Goal: Transaction & Acquisition: Book appointment/travel/reservation

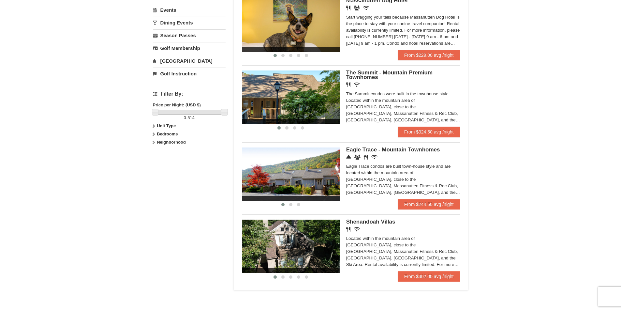
scroll to position [228, 0]
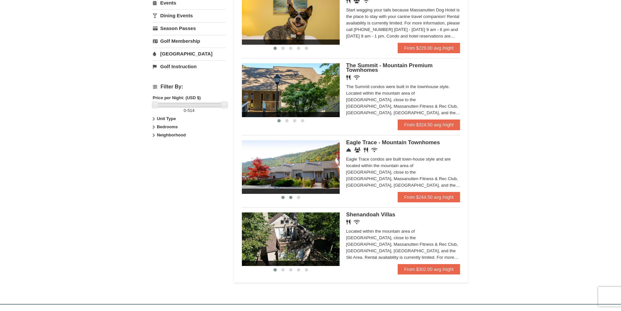
click at [291, 196] on span at bounding box center [290, 197] width 3 height 3
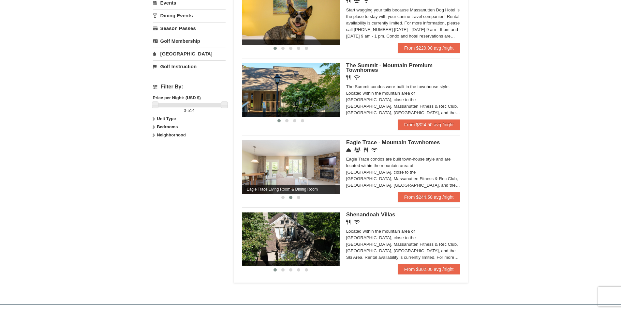
click at [304, 197] on div at bounding box center [291, 197] width 98 height 7
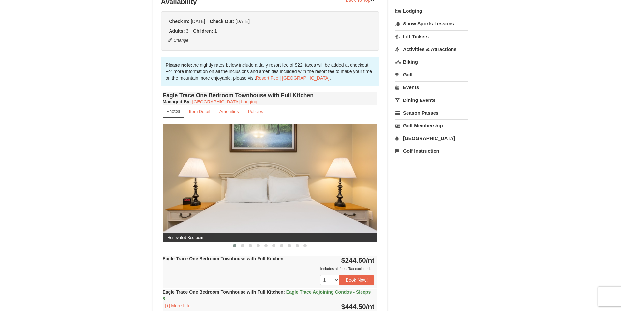
scroll to position [163, 0]
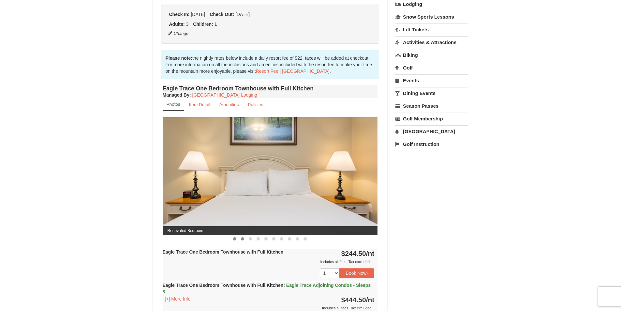
click at [244, 238] on span at bounding box center [242, 238] width 3 height 3
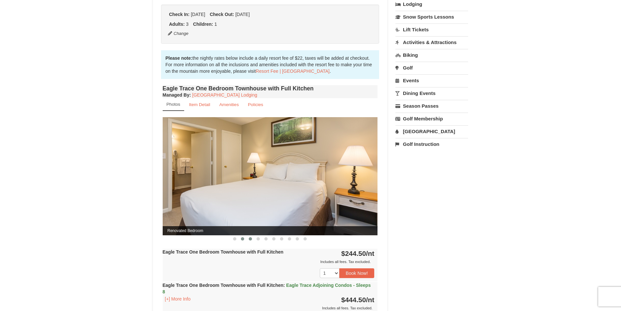
click at [251, 238] on span at bounding box center [250, 238] width 3 height 3
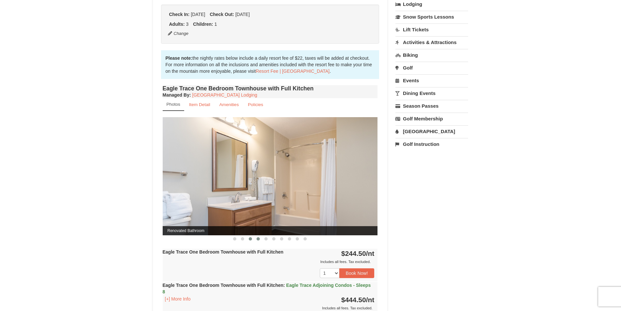
click at [258, 238] on span at bounding box center [258, 238] width 3 height 3
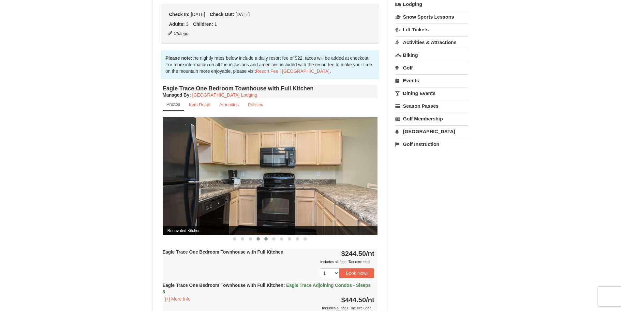
click at [265, 238] on span at bounding box center [265, 238] width 3 height 3
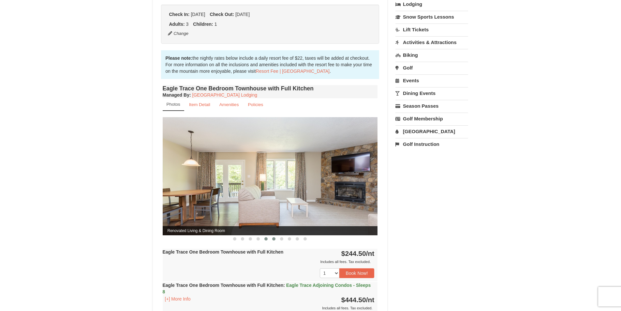
click at [274, 239] on span at bounding box center [273, 238] width 3 height 3
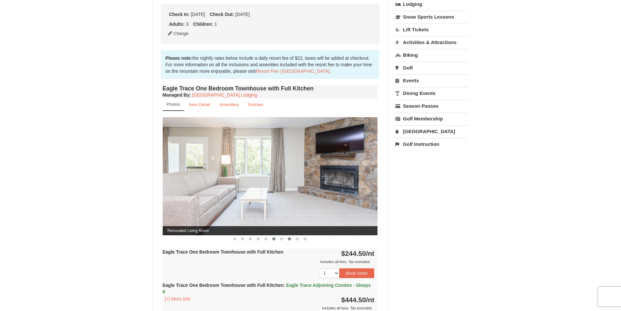
click at [286, 240] on button at bounding box center [290, 238] width 8 height 7
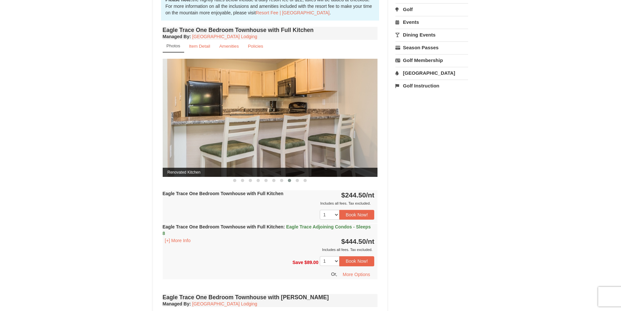
scroll to position [261, 0]
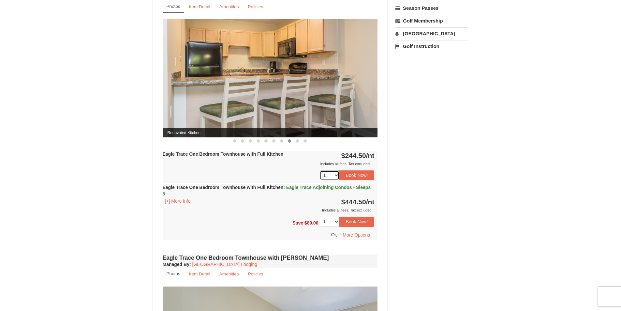
click at [337, 174] on select "1 2 3 4 5 6 7 8 9 10 11 12 13 14 15 16 17 18" at bounding box center [330, 175] width 20 height 10
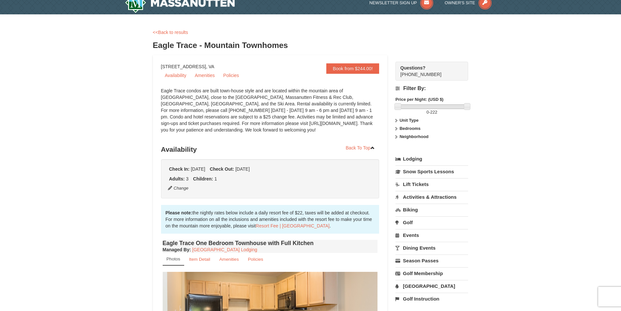
scroll to position [0, 0]
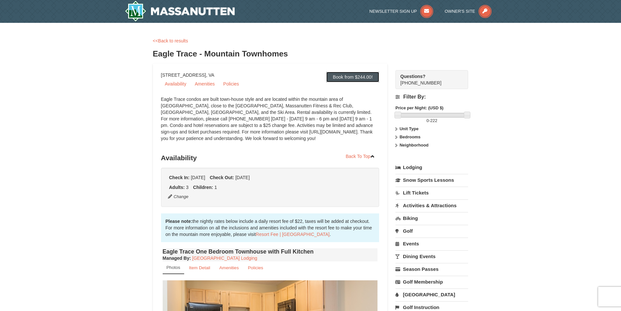
click at [358, 81] on link "Book from $244.00!" at bounding box center [352, 77] width 53 height 10
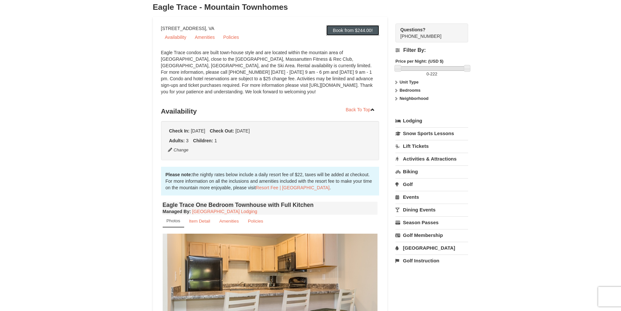
scroll to position [21, 0]
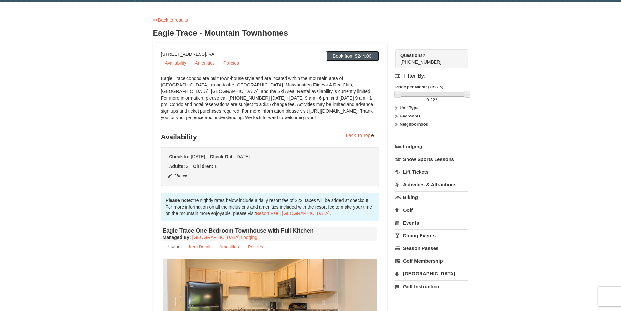
click at [353, 56] on link "Book from $244.00!" at bounding box center [352, 56] width 53 height 10
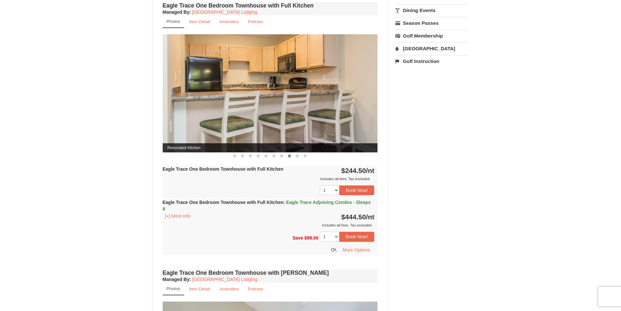
scroll to position [249, 0]
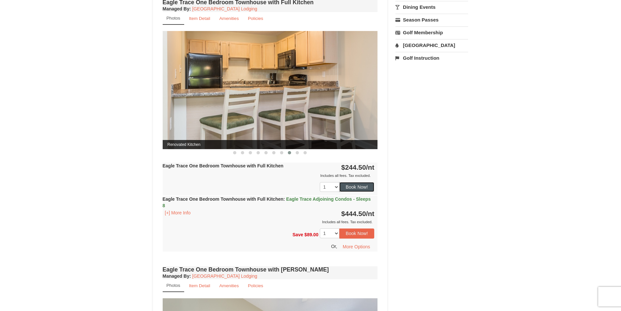
click at [354, 183] on button "Book Now!" at bounding box center [357, 187] width 35 height 10
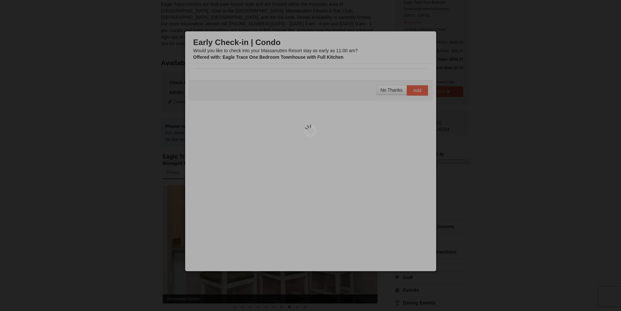
scroll to position [64, 0]
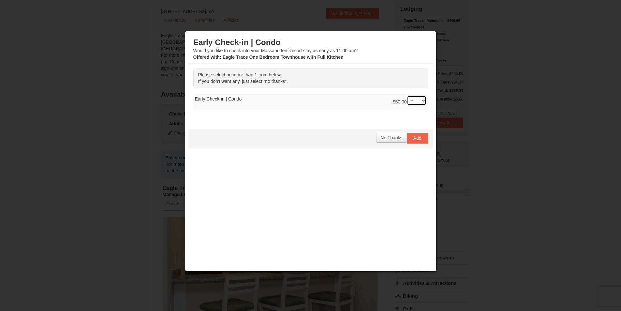
click at [423, 102] on select "-- 01" at bounding box center [417, 101] width 20 height 10
click at [424, 102] on select "-- 01" at bounding box center [417, 101] width 20 height 10
click at [397, 139] on span "No Thanks" at bounding box center [392, 137] width 22 height 5
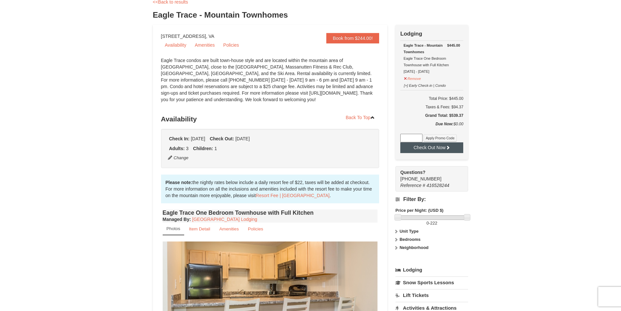
scroll to position [0, 0]
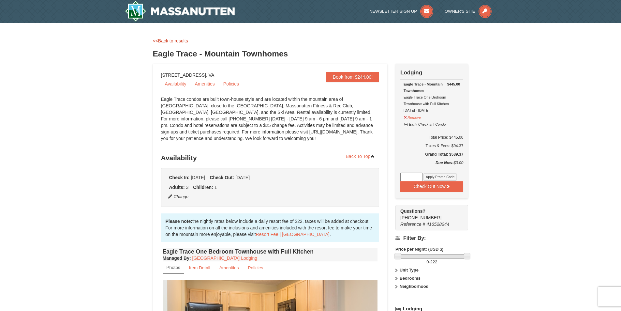
click at [172, 39] on link "<<Back to results" at bounding box center [170, 40] width 35 height 5
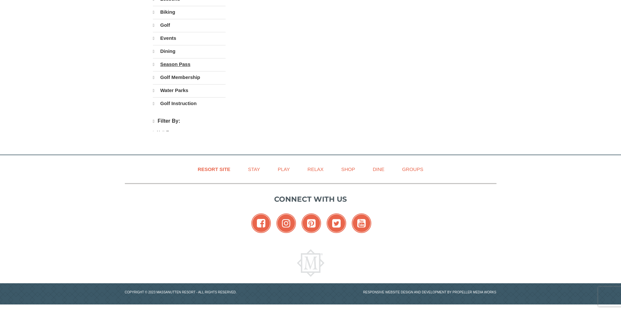
select select "10"
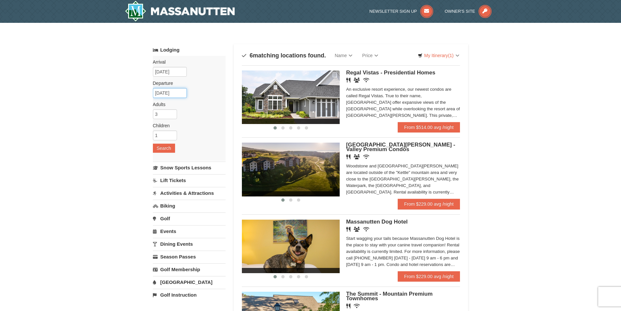
click at [173, 90] on input "[DATE]" at bounding box center [170, 93] width 34 height 10
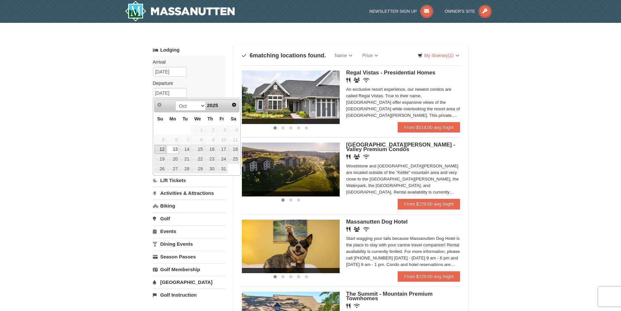
click at [160, 148] on link "12" at bounding box center [160, 149] width 11 height 9
type input "[DATE]"
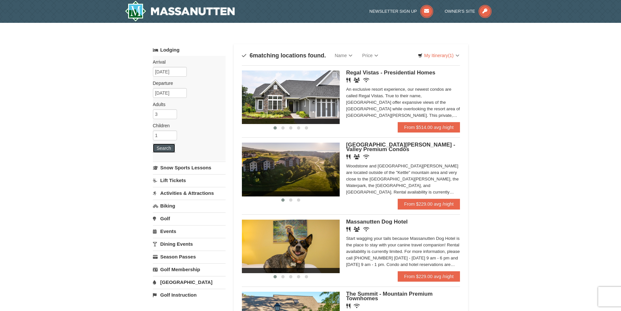
click at [160, 146] on button "Search" at bounding box center [164, 147] width 22 height 9
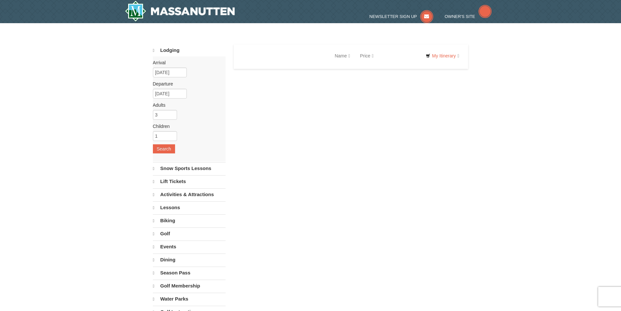
select select "10"
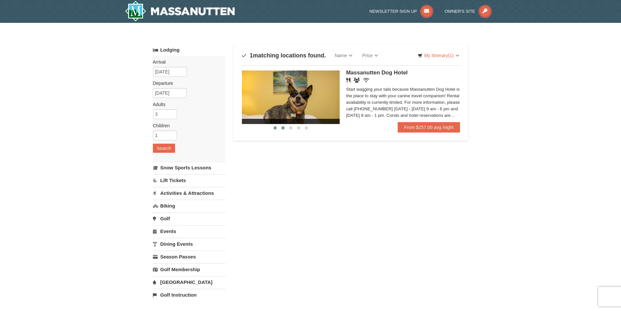
click at [284, 128] on span at bounding box center [282, 127] width 3 height 3
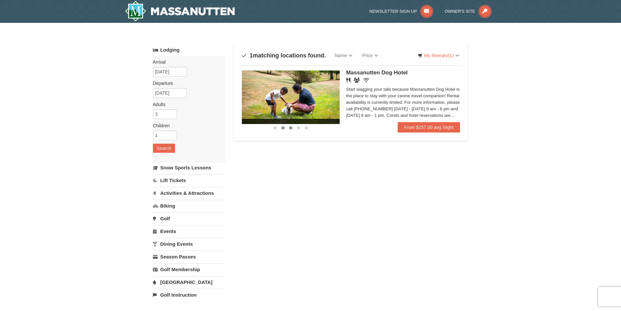
click at [292, 129] on span at bounding box center [290, 127] width 3 height 3
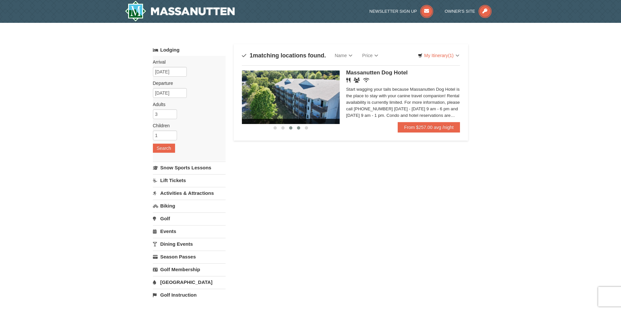
click at [299, 129] on span at bounding box center [298, 127] width 3 height 3
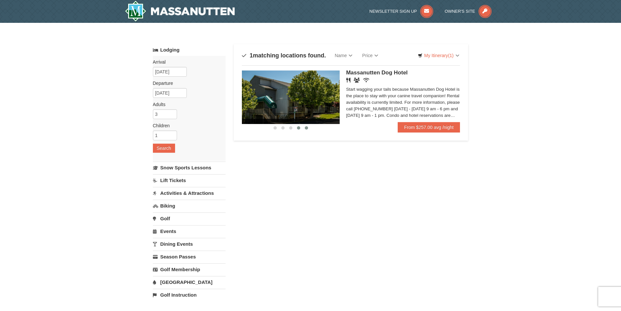
click at [309, 129] on button at bounding box center [307, 128] width 8 height 7
